Goal: Information Seeking & Learning: Learn about a topic

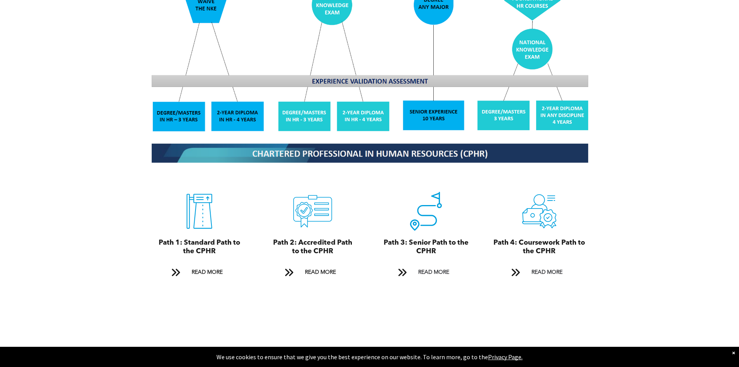
scroll to position [776, 0]
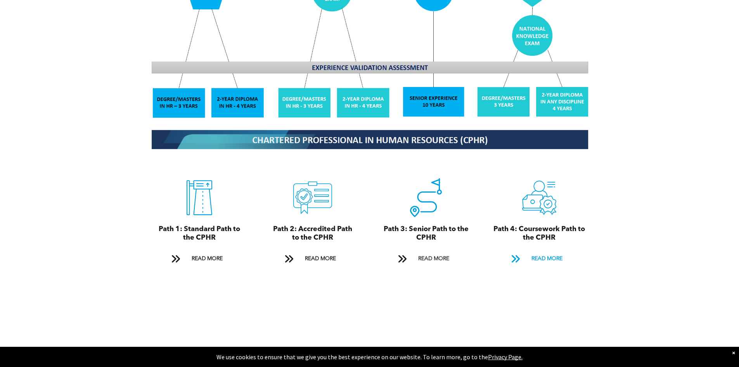
click at [528, 253] on link "READ MORE" at bounding box center [539, 258] width 67 height 14
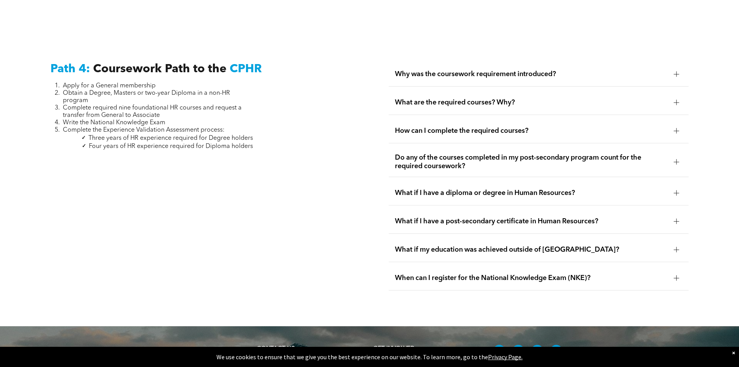
scroll to position [2305, 0]
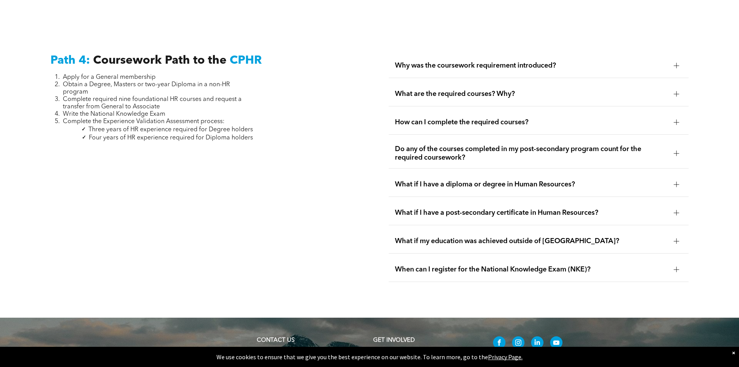
click at [269, 71] on div "Path 4: Coursework Path to the CPHR Apply for a General membership Obtain a Deg…" at bounding box center [200, 167] width 312 height 241
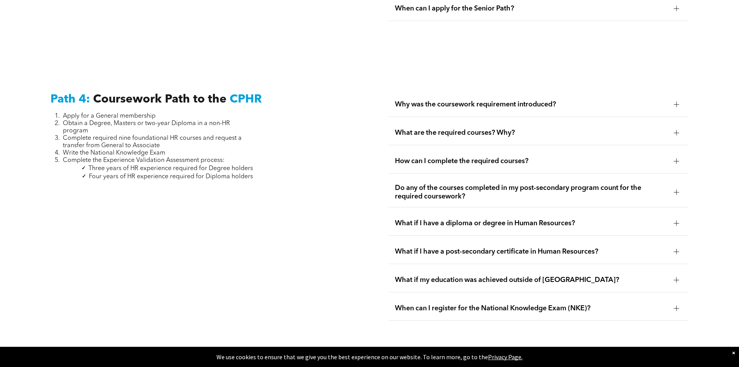
click at [466, 219] on span "What if I have a diploma or degree in Human Resources?" at bounding box center [531, 223] width 273 height 9
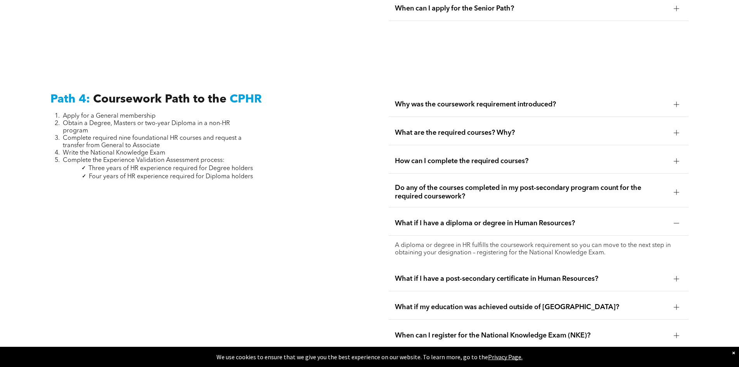
click at [441, 219] on span "What if I have a diploma or degree in Human Resources?" at bounding box center [531, 223] width 273 height 9
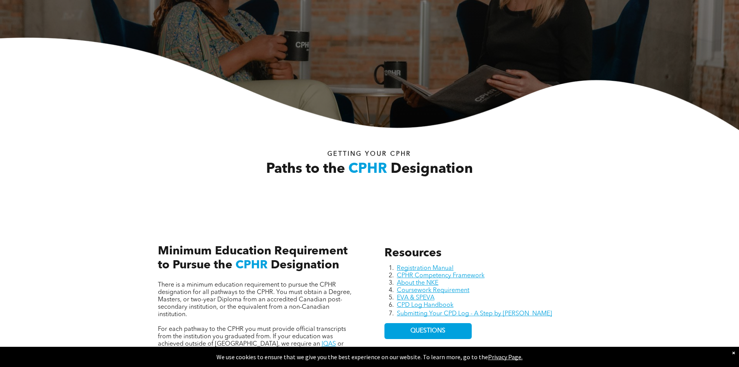
scroll to position [0, 0]
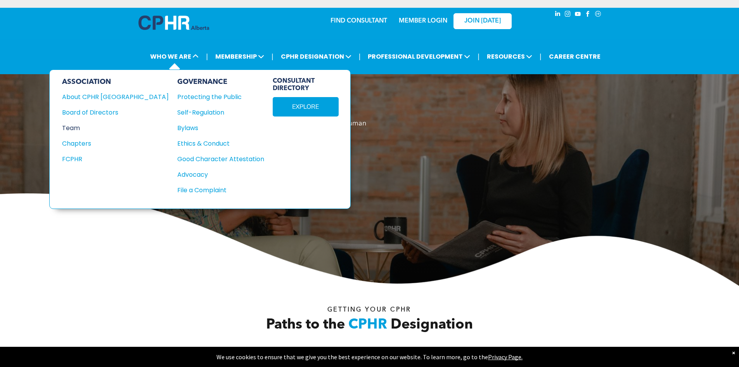
click at [77, 127] on div "Team" at bounding box center [110, 128] width 96 height 10
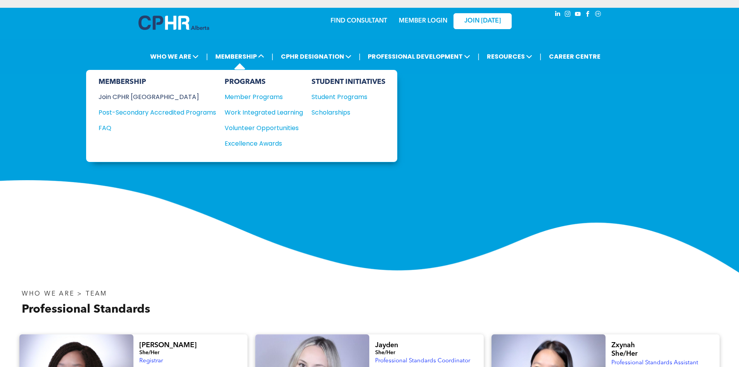
click at [146, 95] on div "Join CPHR [GEOGRAPHIC_DATA]" at bounding box center [152, 97] width 106 height 10
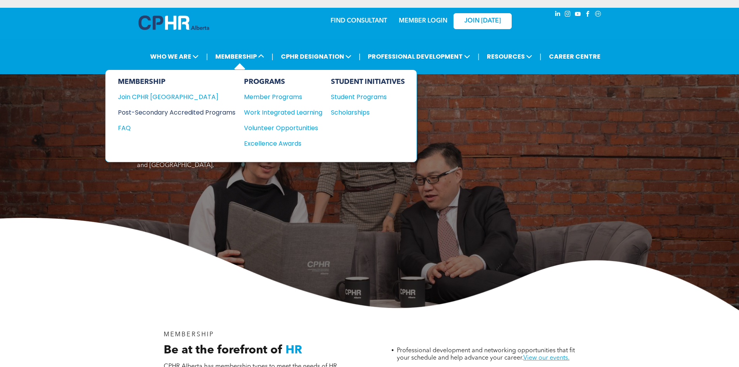
click at [175, 113] on div "Post-Secondary Accredited Programs" at bounding box center [171, 112] width 106 height 10
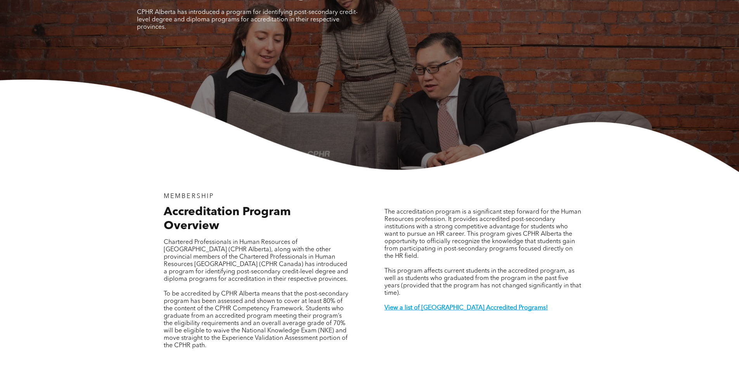
scroll to position [155, 0]
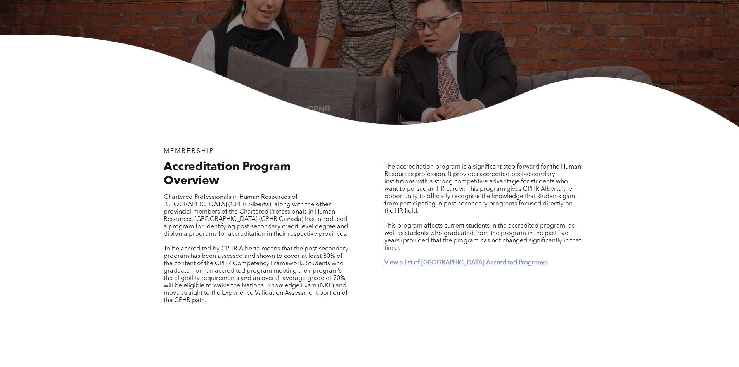
click at [443, 260] on strong "View a list of Alberta Accredited Programs!" at bounding box center [466, 263] width 163 height 6
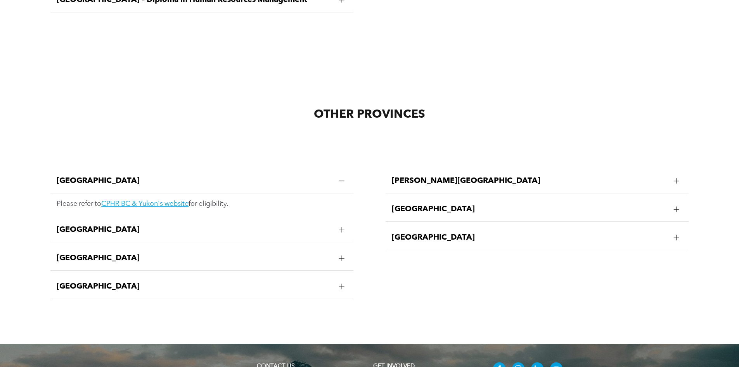
scroll to position [1533, 0]
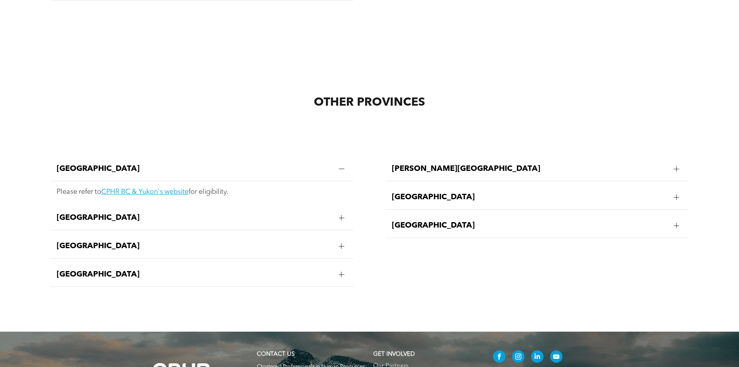
click at [106, 213] on span "Manitoba" at bounding box center [195, 217] width 276 height 9
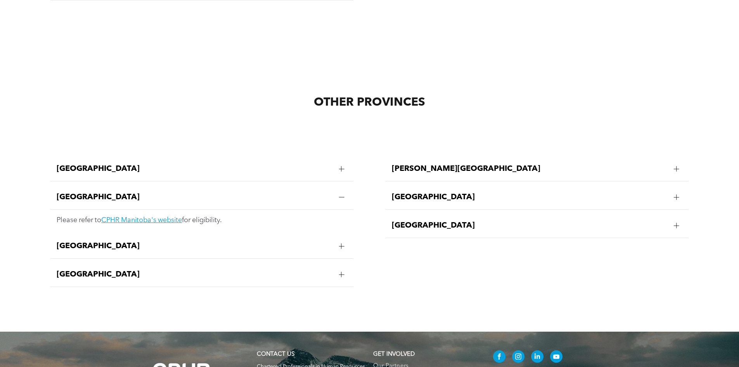
click at [109, 241] on span "New Brunswick" at bounding box center [195, 245] width 276 height 9
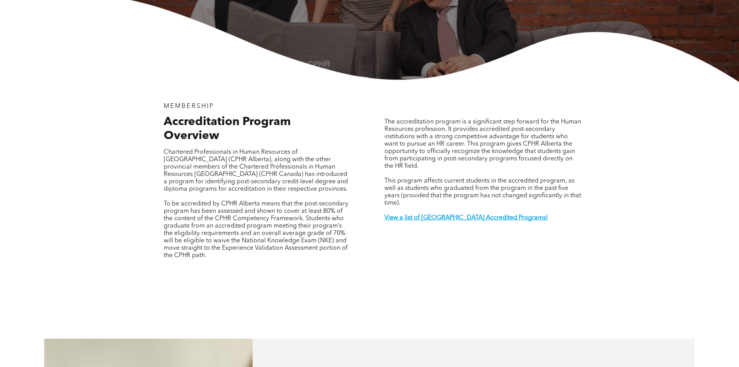
scroll to position [175, 0]
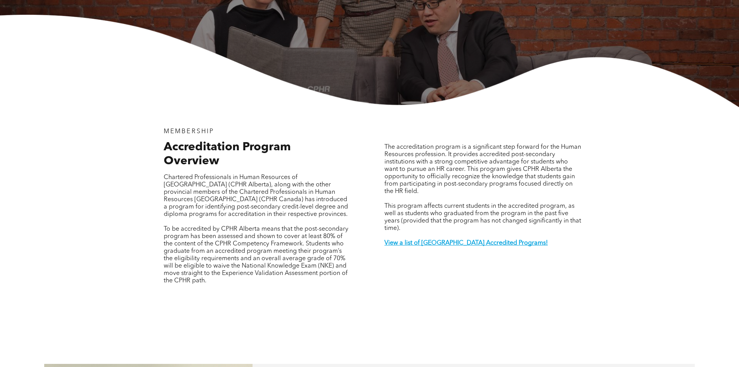
click at [371, 204] on div "MEMBERSHIP Accreditation Program Overview Chartered Professionals in Human Reso…" at bounding box center [370, 213] width 466 height 212
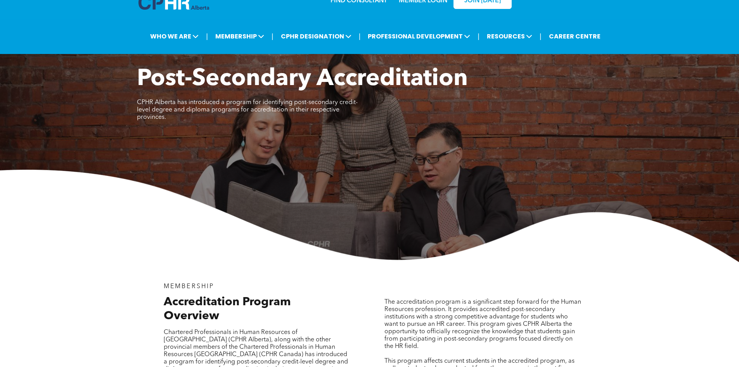
scroll to position [0, 0]
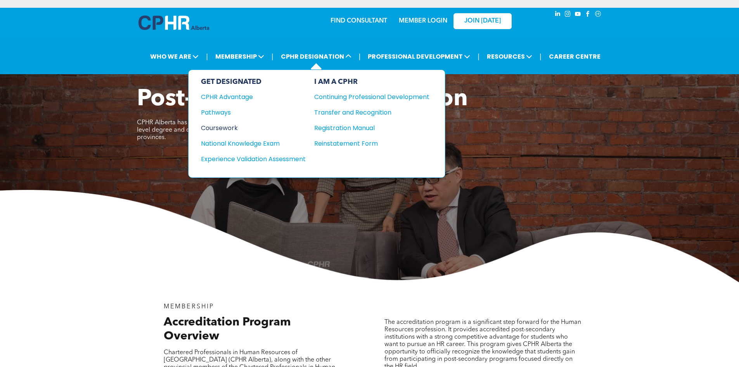
click at [230, 127] on div "Coursework" at bounding box center [248, 128] width 94 height 10
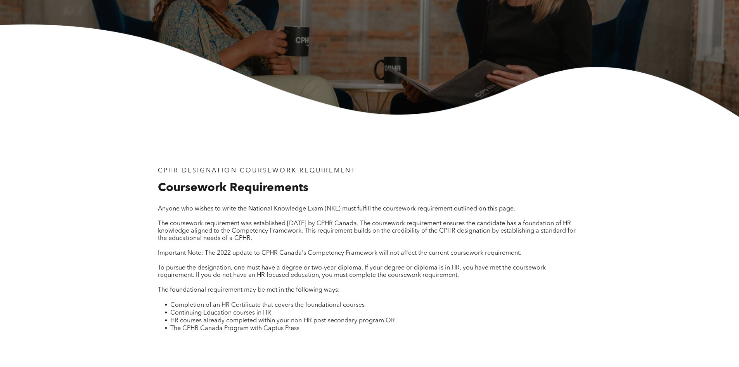
scroll to position [194, 0]
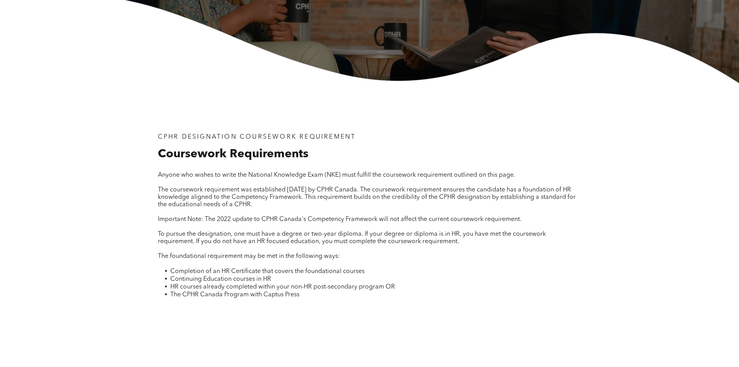
click at [117, 166] on div "CPHR DESIGNATION COURSEWORK REQUIREMENT Coursework Requirements Anyone who wish…" at bounding box center [369, 213] width 739 height 260
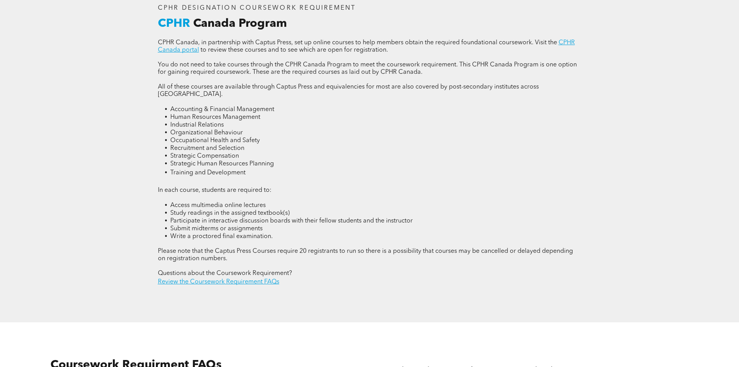
scroll to position [1087, 0]
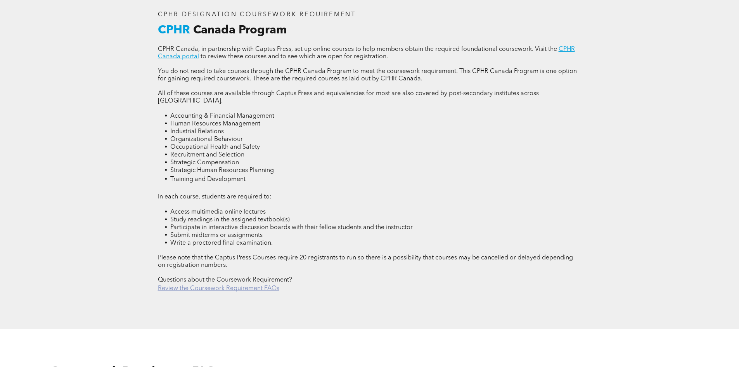
click at [249, 285] on link "Review the Coursework Requirement FAQs" at bounding box center [218, 288] width 121 height 6
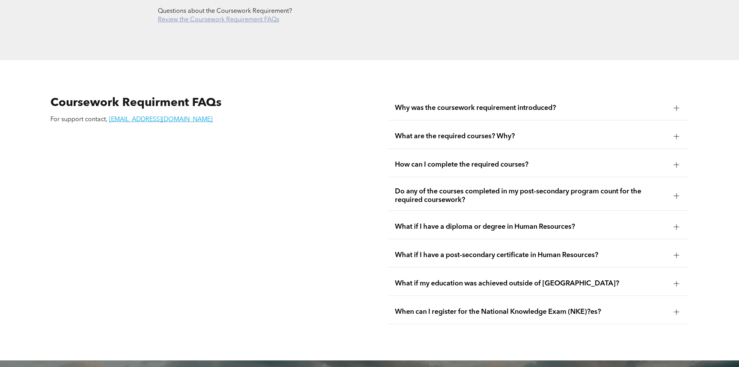
scroll to position [1401, 0]
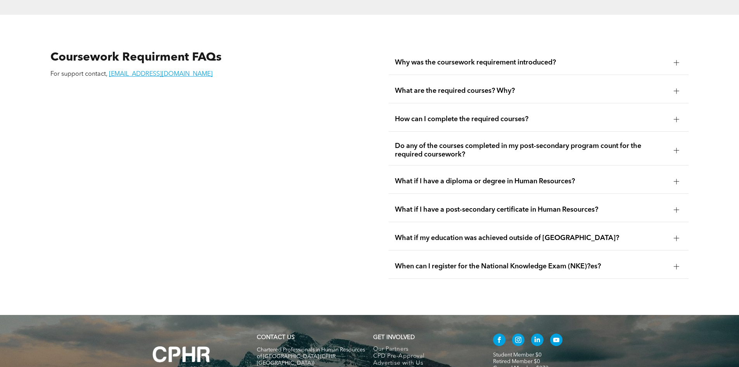
click at [439, 87] on span "What are the required courses? Why?" at bounding box center [531, 91] width 273 height 9
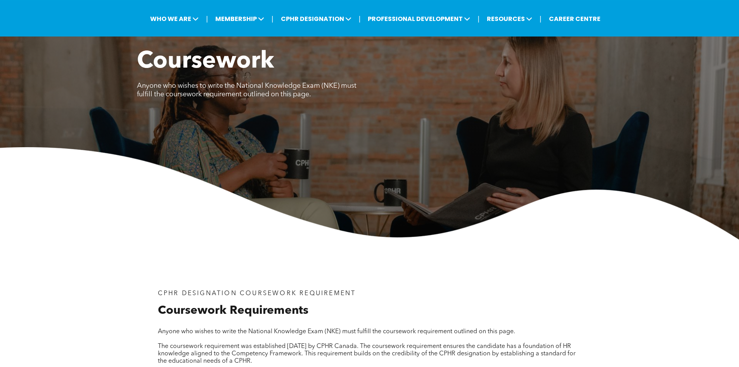
scroll to position [0, 0]
